Goal: Task Accomplishment & Management: Use online tool/utility

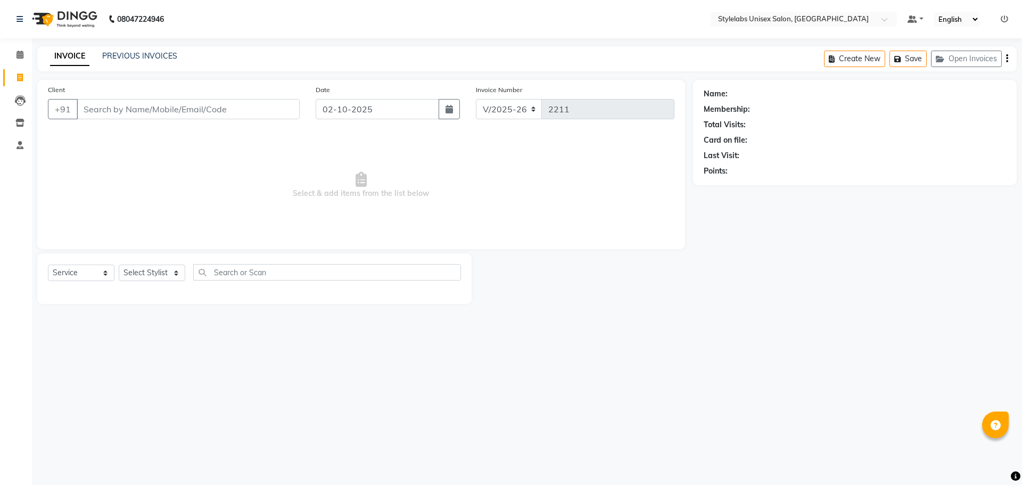
select select "6674"
select select "service"
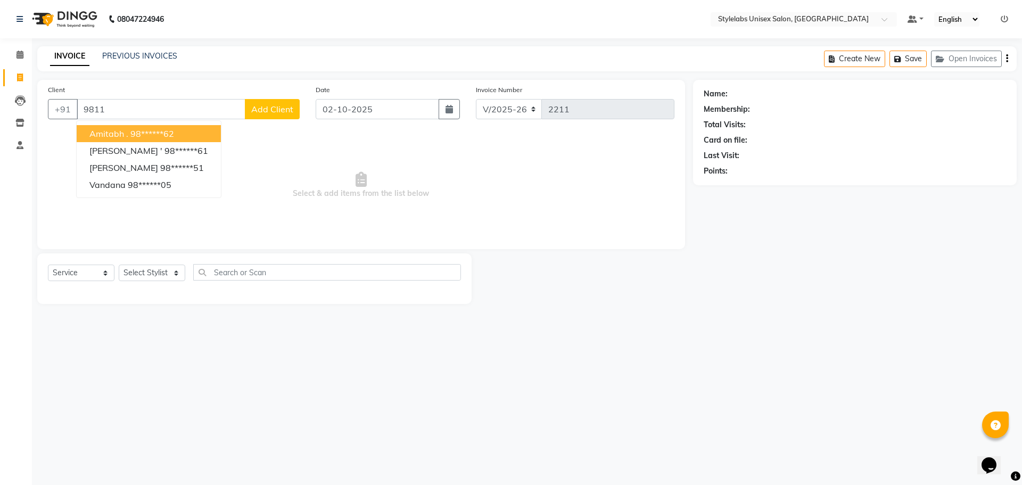
click at [167, 130] on ngb-highlight "98******62" at bounding box center [152, 133] width 44 height 11
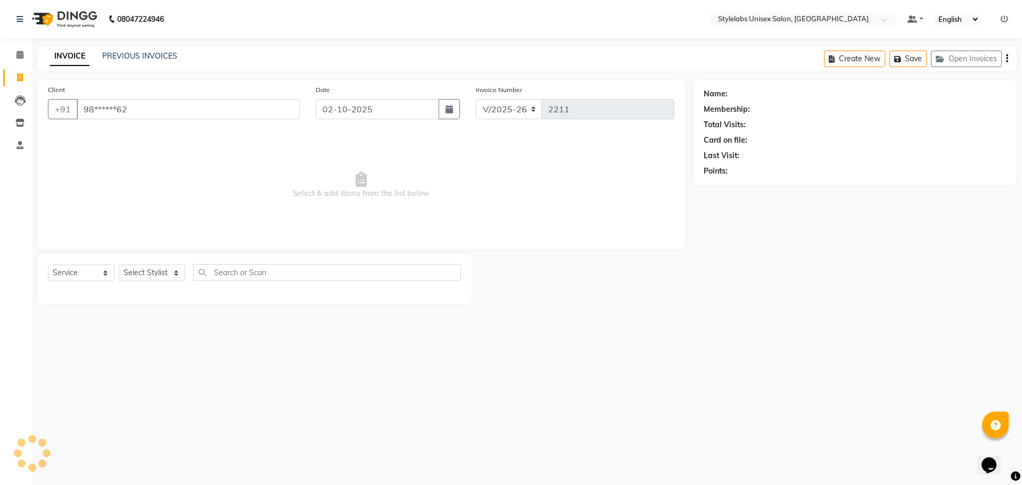
type input "98******62"
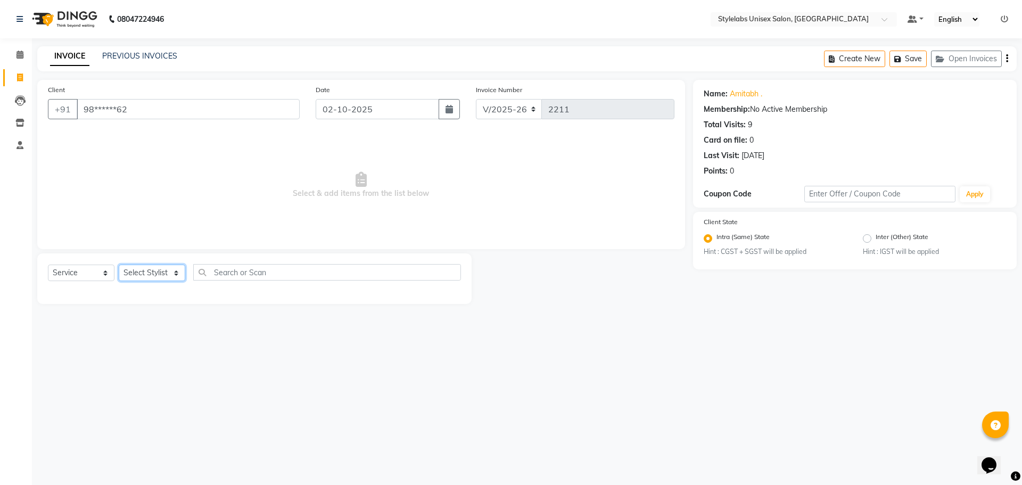
click at [170, 274] on select "Select Stylist Admin (stylelabs123) [PERSON_NAME] Chitra Manager Manager stylel…" at bounding box center [152, 272] width 67 height 16
select select "58901"
click at [119, 264] on select "Select Stylist Admin (stylelabs123) [PERSON_NAME] Chitra Manager Manager stylel…" at bounding box center [152, 272] width 67 height 16
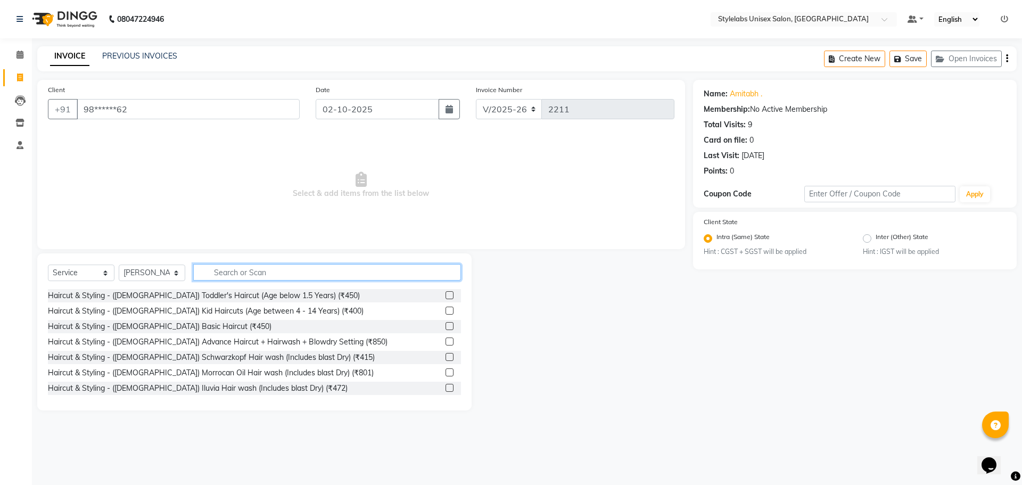
click at [257, 275] on input "text" at bounding box center [327, 272] width 268 height 16
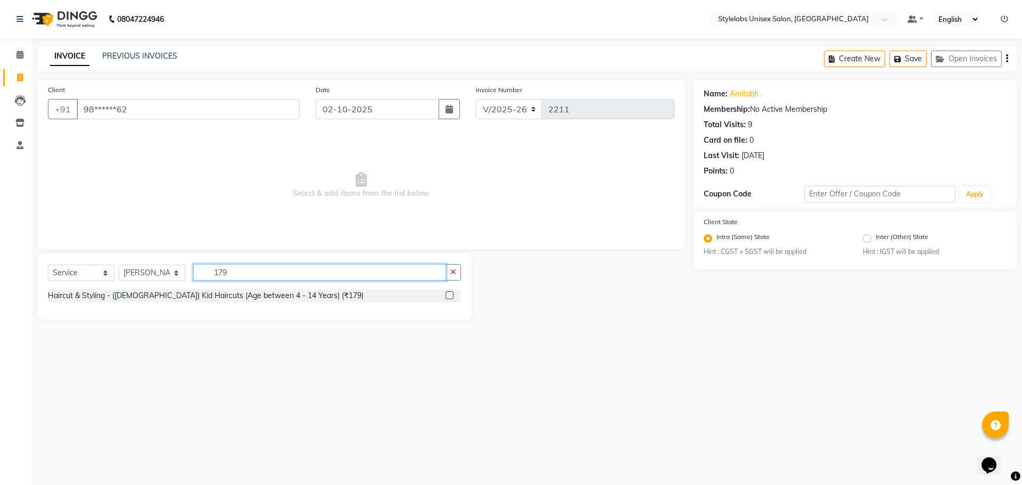
type input "179"
click at [451, 293] on label at bounding box center [449, 295] width 8 height 8
click at [451, 293] on input "checkbox" at bounding box center [448, 295] width 7 height 7
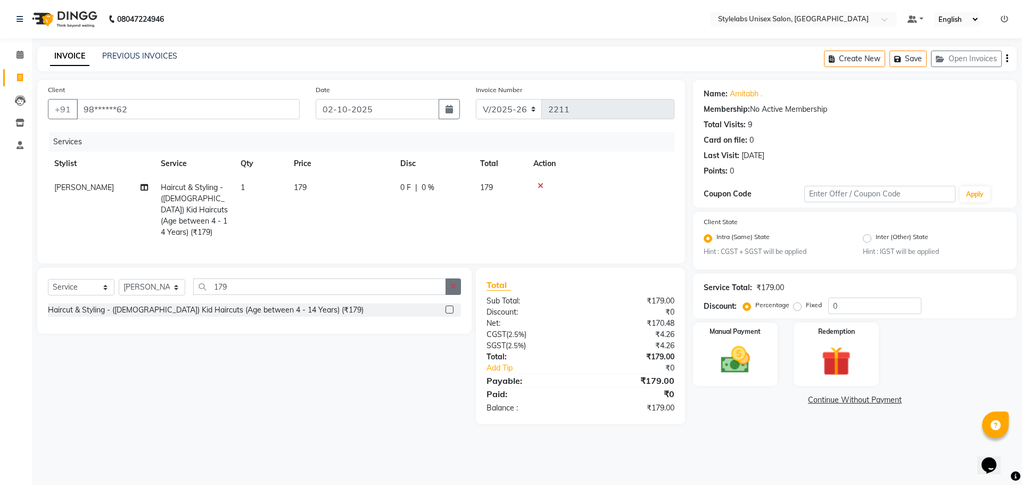
checkbox input "false"
click at [453, 286] on icon "button" at bounding box center [453, 286] width 6 height 7
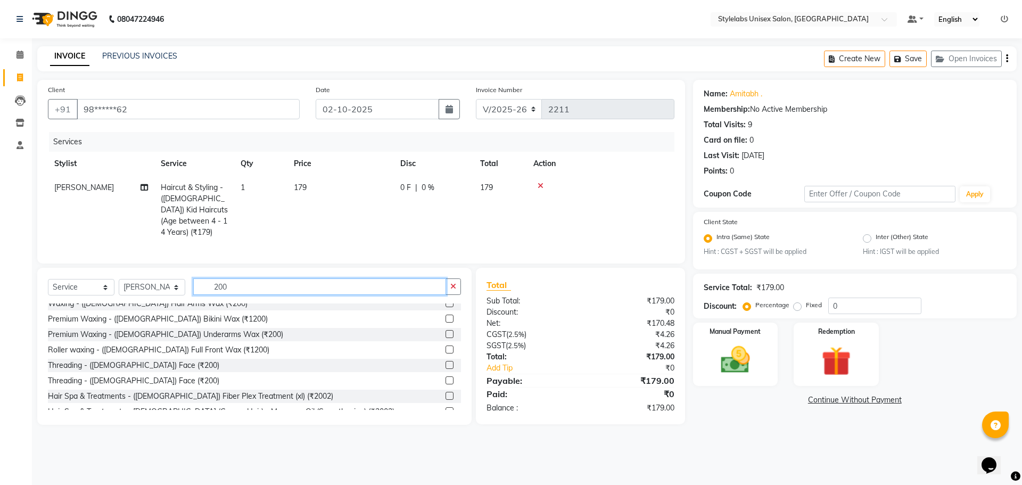
scroll to position [49, 0]
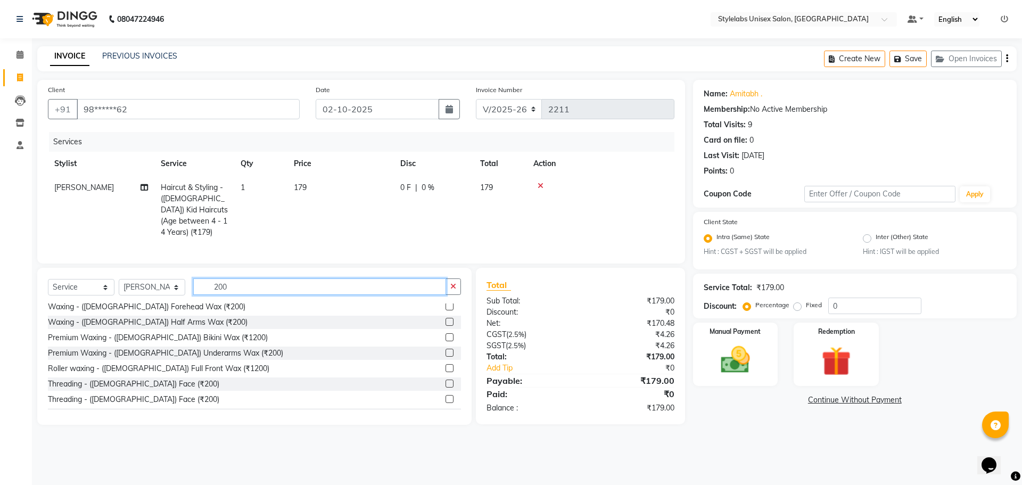
click at [252, 289] on input "200" at bounding box center [319, 286] width 253 height 16
type input "2"
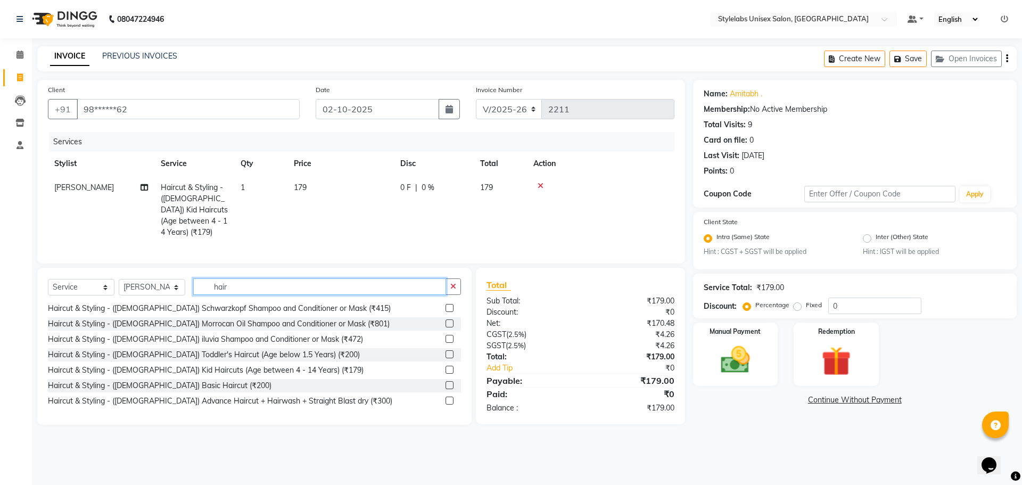
type input "hair"
click at [445, 381] on label at bounding box center [449, 385] width 8 height 8
click at [445, 382] on input "checkbox" at bounding box center [448, 385] width 7 height 7
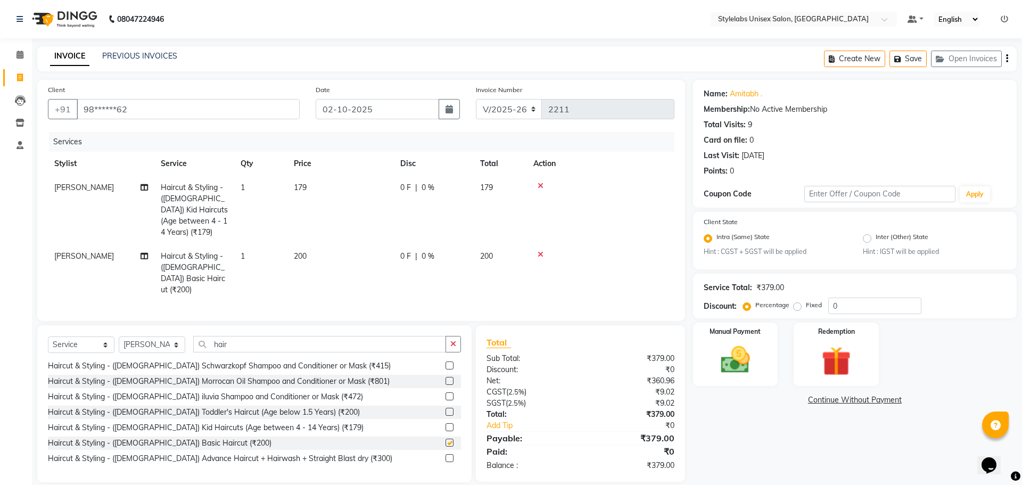
checkbox input "false"
click at [734, 351] on img at bounding box center [734, 360] width 49 height 35
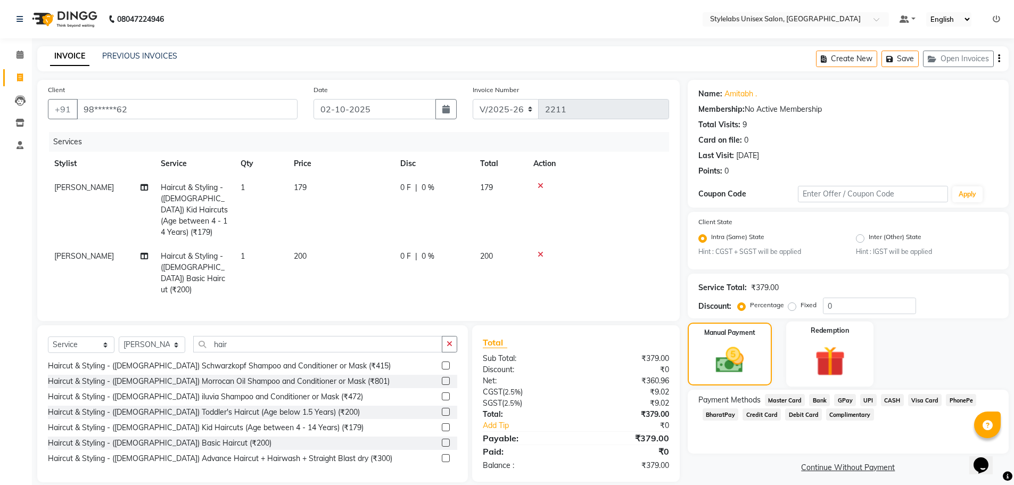
scroll to position [6, 0]
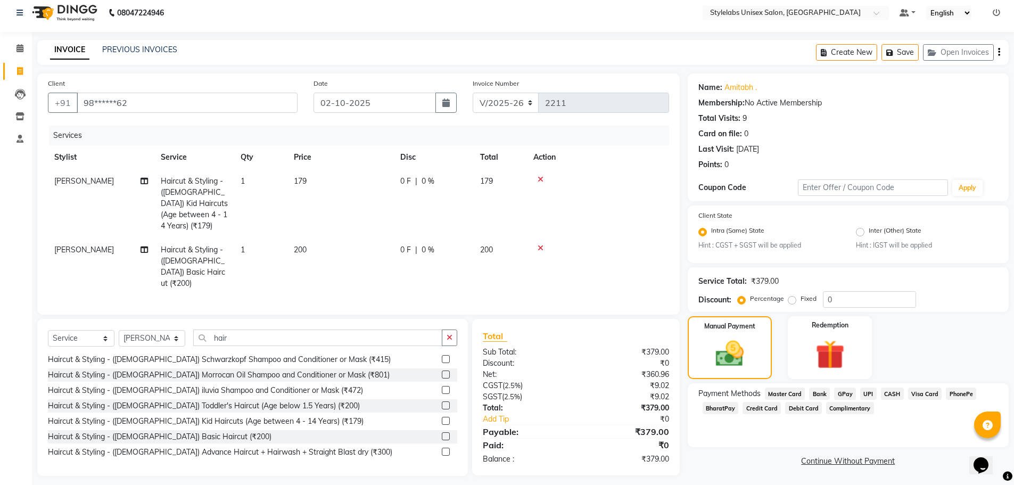
click at [865, 396] on span "UPI" at bounding box center [868, 393] width 16 height 12
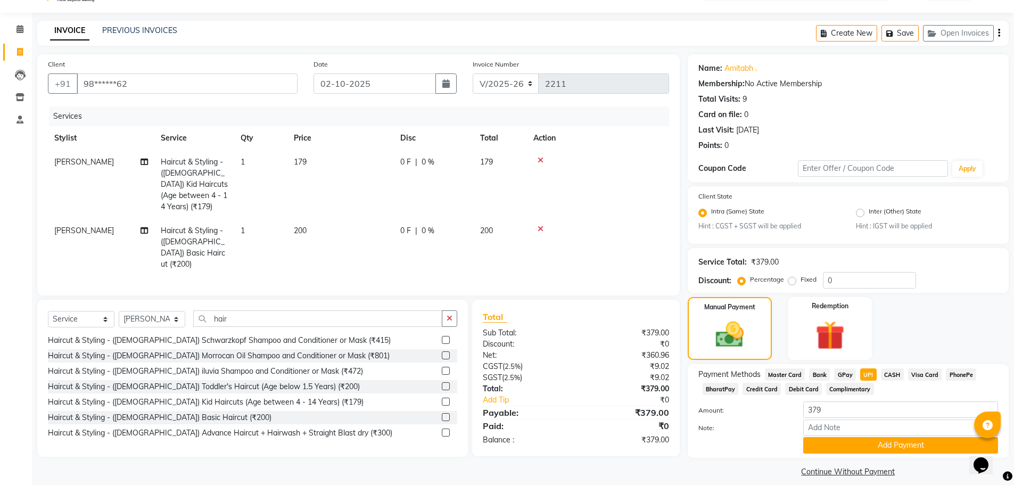
scroll to position [36, 0]
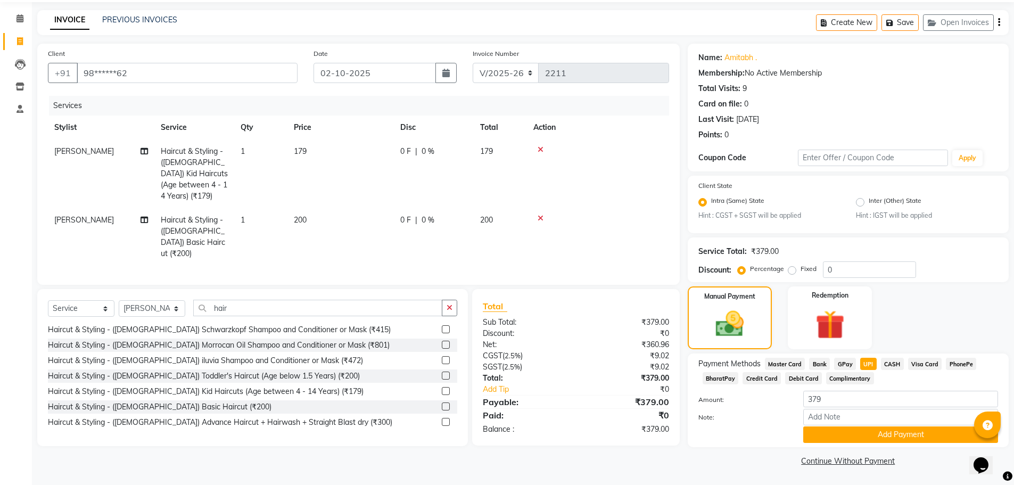
click at [890, 364] on span "CASH" at bounding box center [892, 364] width 23 height 12
click at [890, 365] on span "CASH" at bounding box center [892, 364] width 23 height 12
click at [891, 435] on button "Add Payment" at bounding box center [900, 434] width 195 height 16
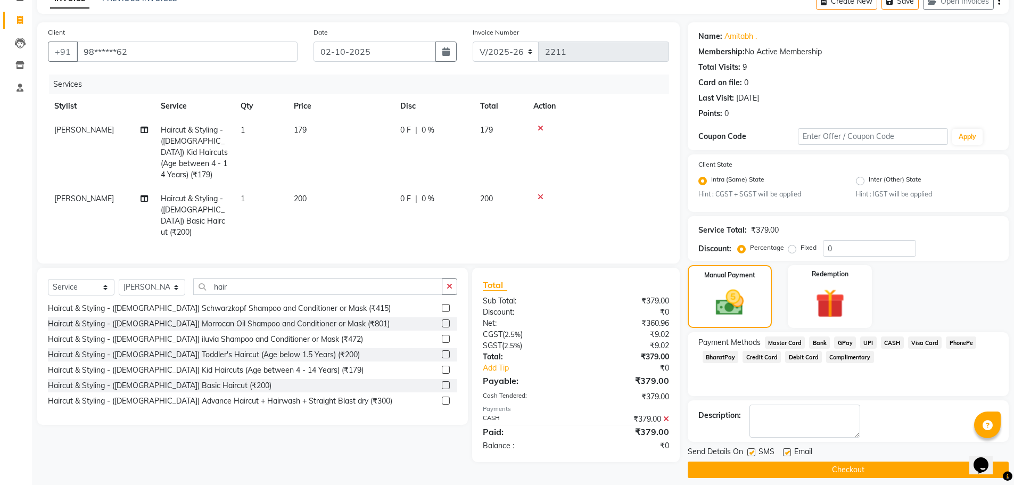
scroll to position [67, 0]
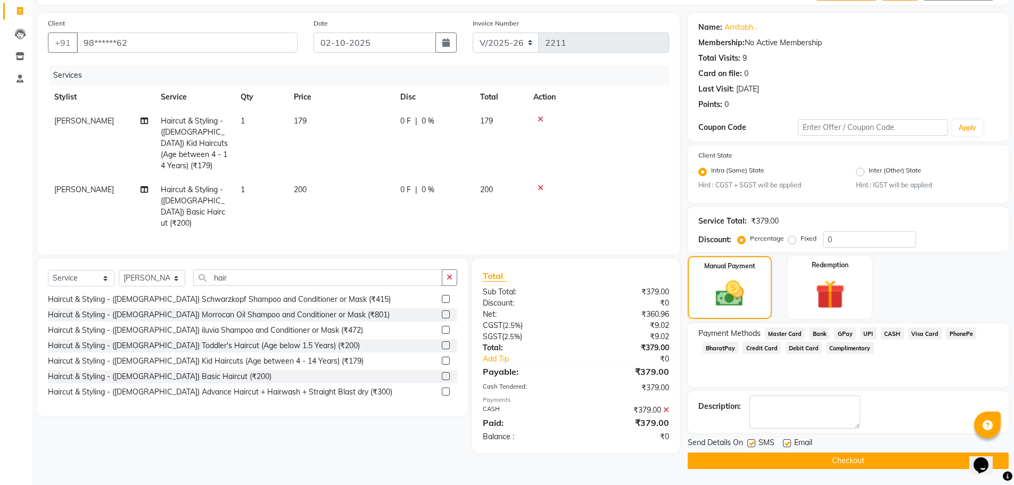
click at [893, 462] on button "Checkout" at bounding box center [847, 460] width 321 height 16
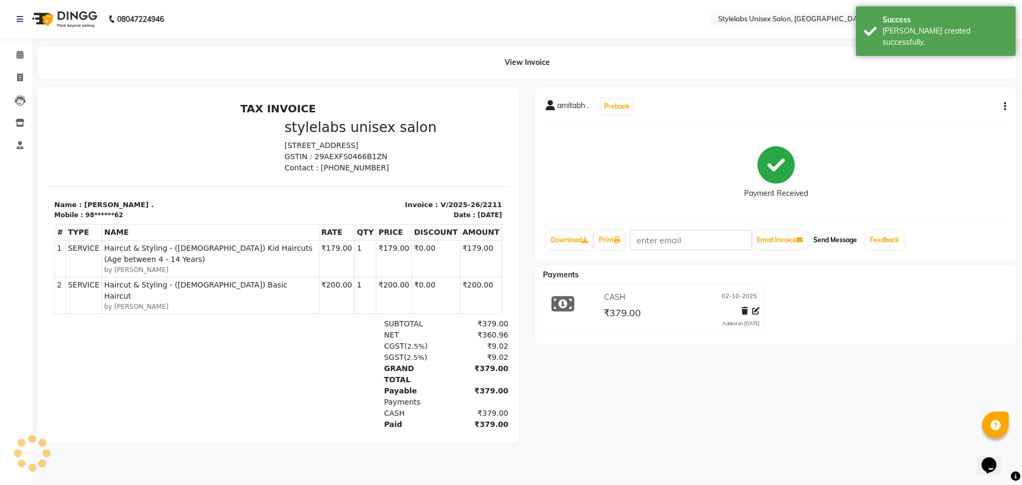
click at [841, 238] on button "Send Message" at bounding box center [835, 240] width 52 height 18
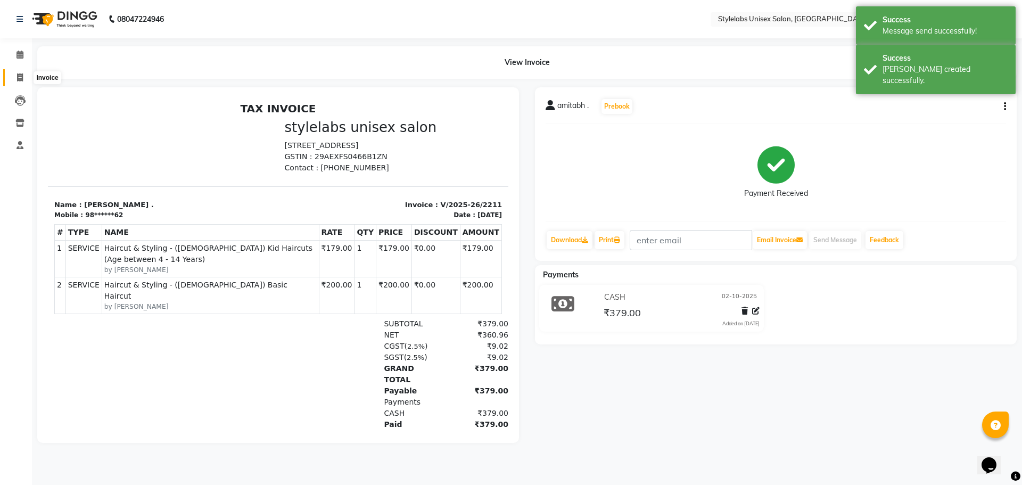
click at [21, 81] on icon at bounding box center [20, 77] width 6 height 8
select select "6674"
select select "service"
